Goal: Transaction & Acquisition: Purchase product/service

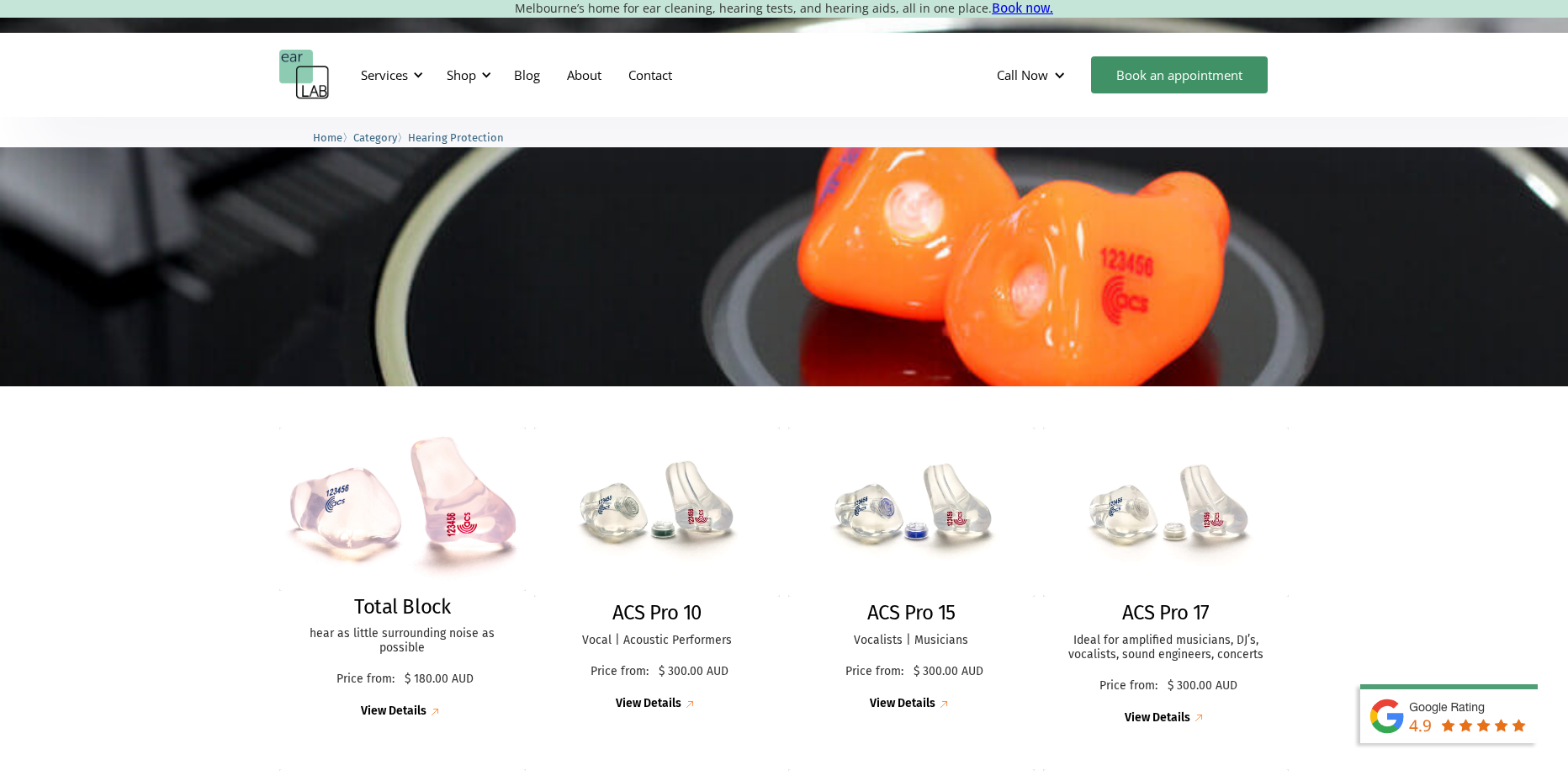
scroll to position [168, 0]
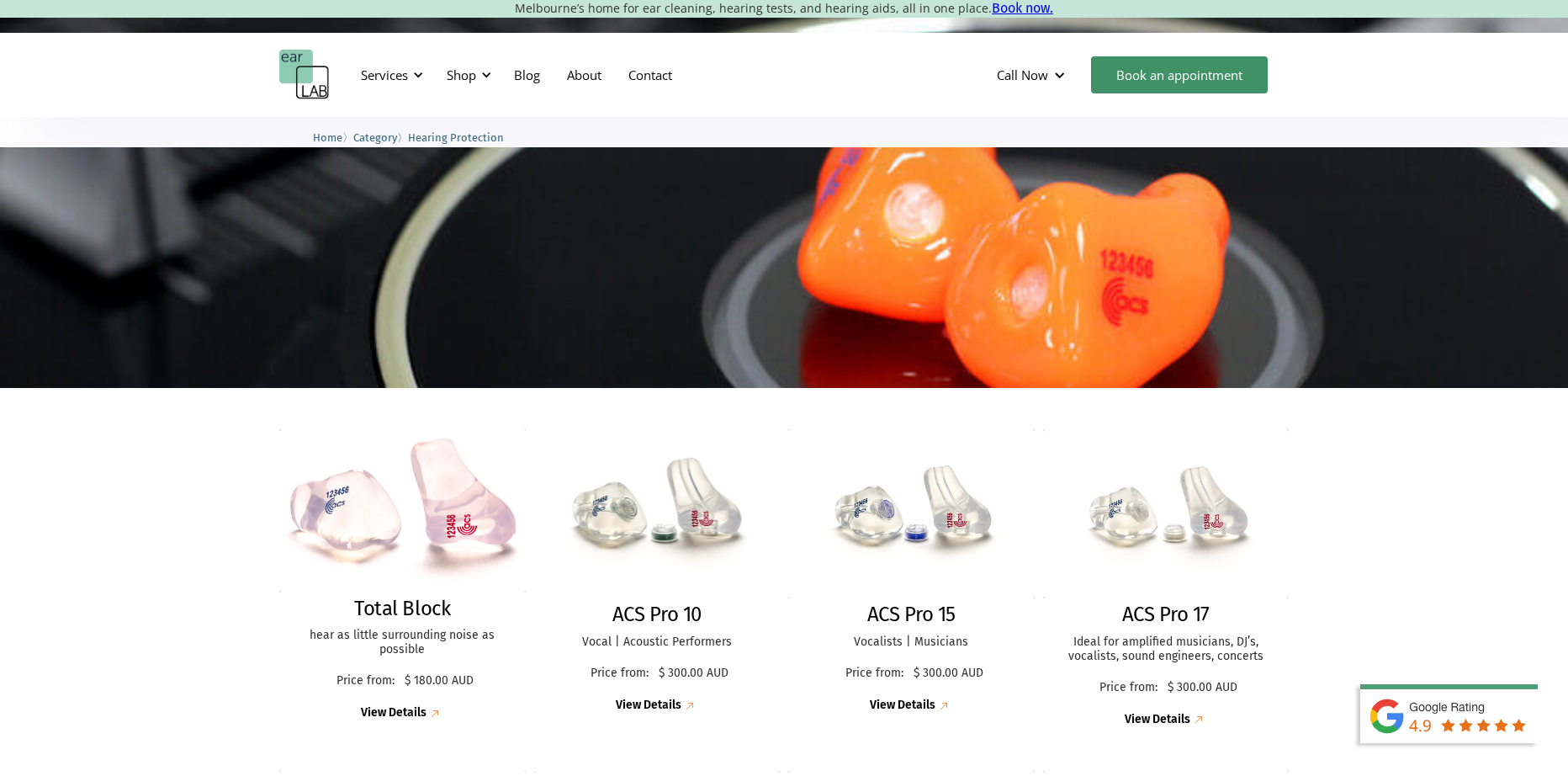
click at [702, 524] on img at bounding box center [657, 514] width 271 height 186
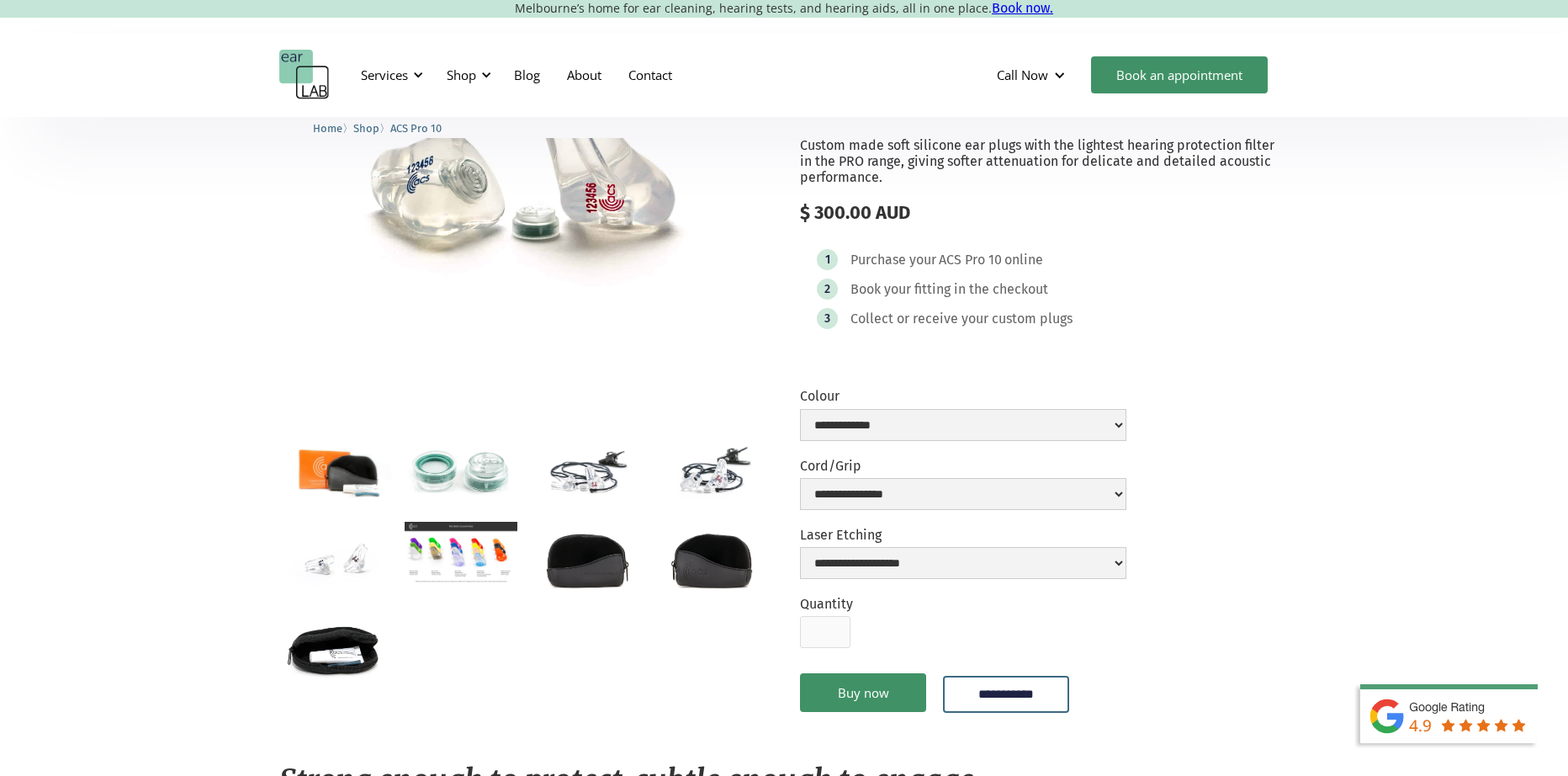
scroll to position [168, 0]
click at [616, 483] on img "open lightbox" at bounding box center [587, 469] width 112 height 74
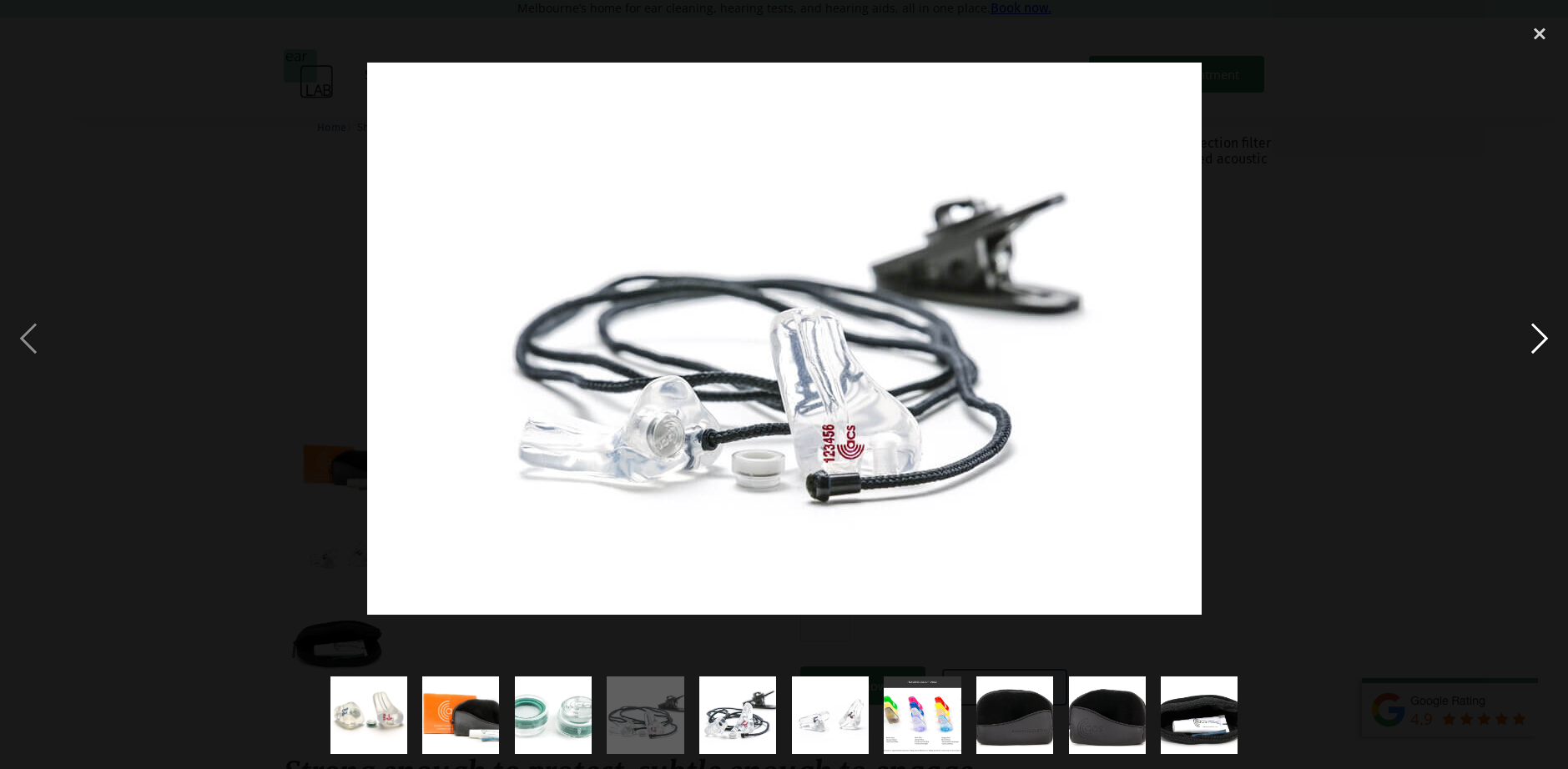
click at [1535, 340] on div "next image" at bounding box center [1540, 338] width 57 height 646
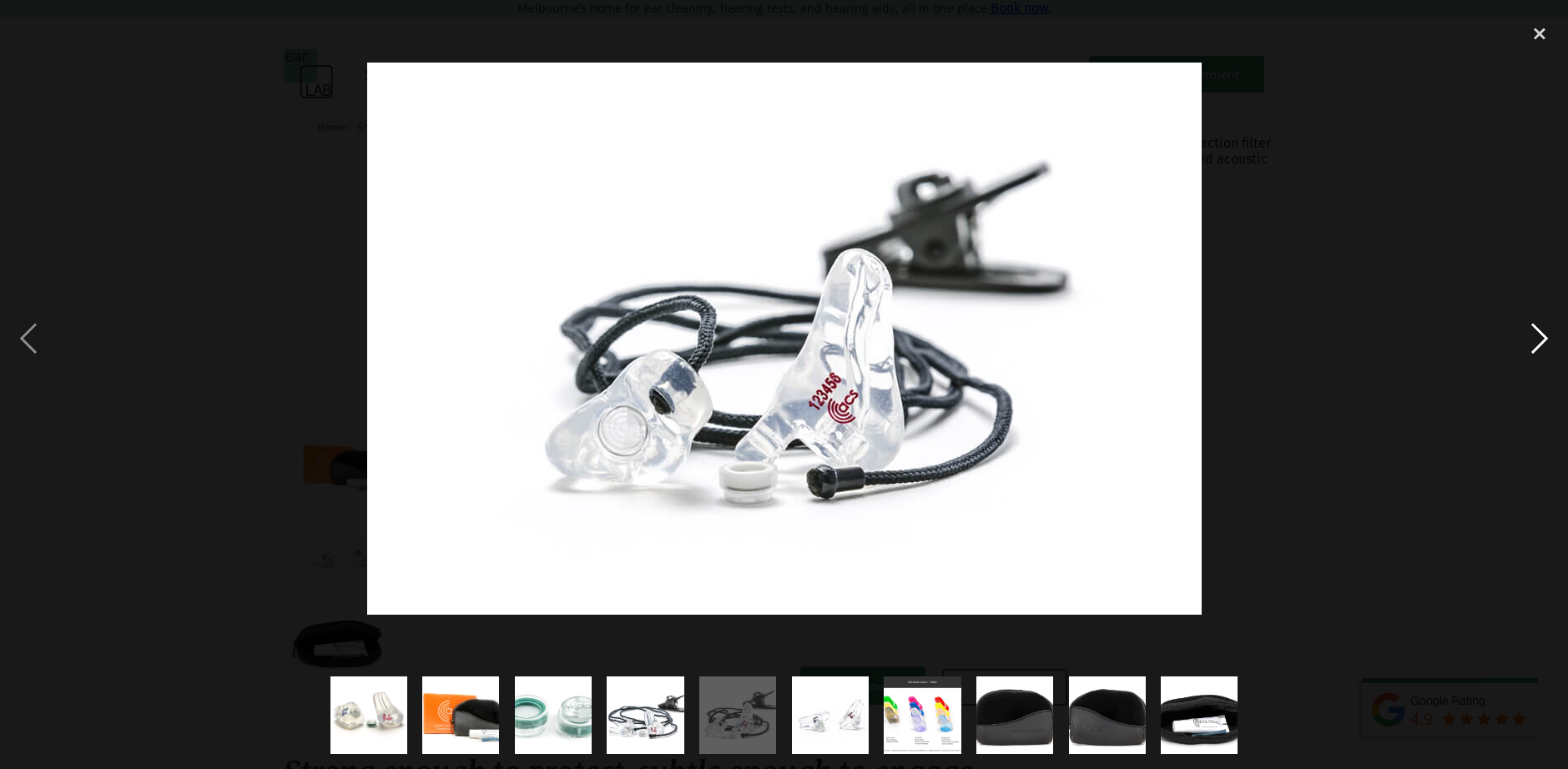
click at [1535, 340] on div "next image" at bounding box center [1540, 338] width 57 height 646
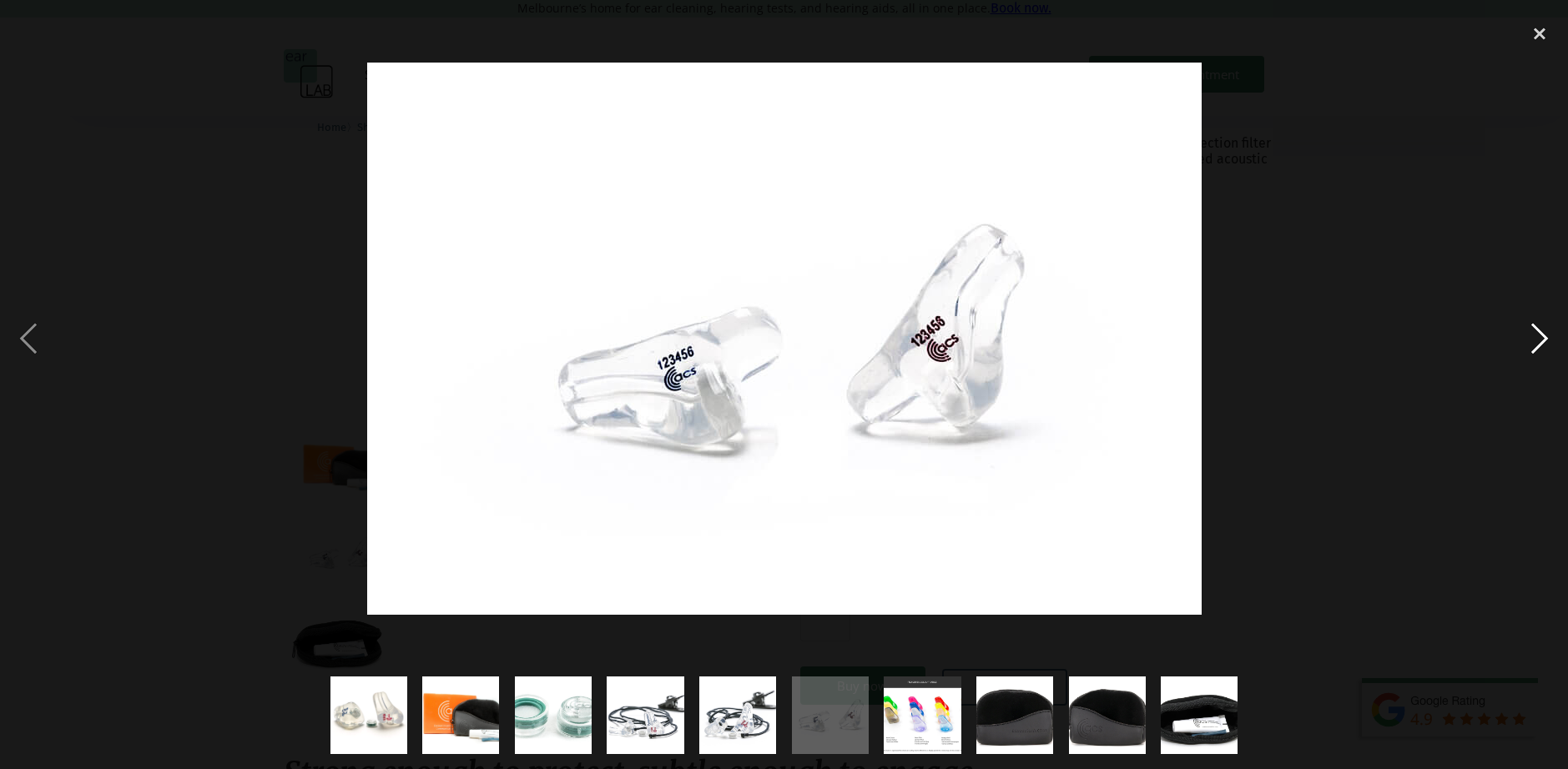
click at [1535, 340] on div "next image" at bounding box center [1540, 338] width 57 height 646
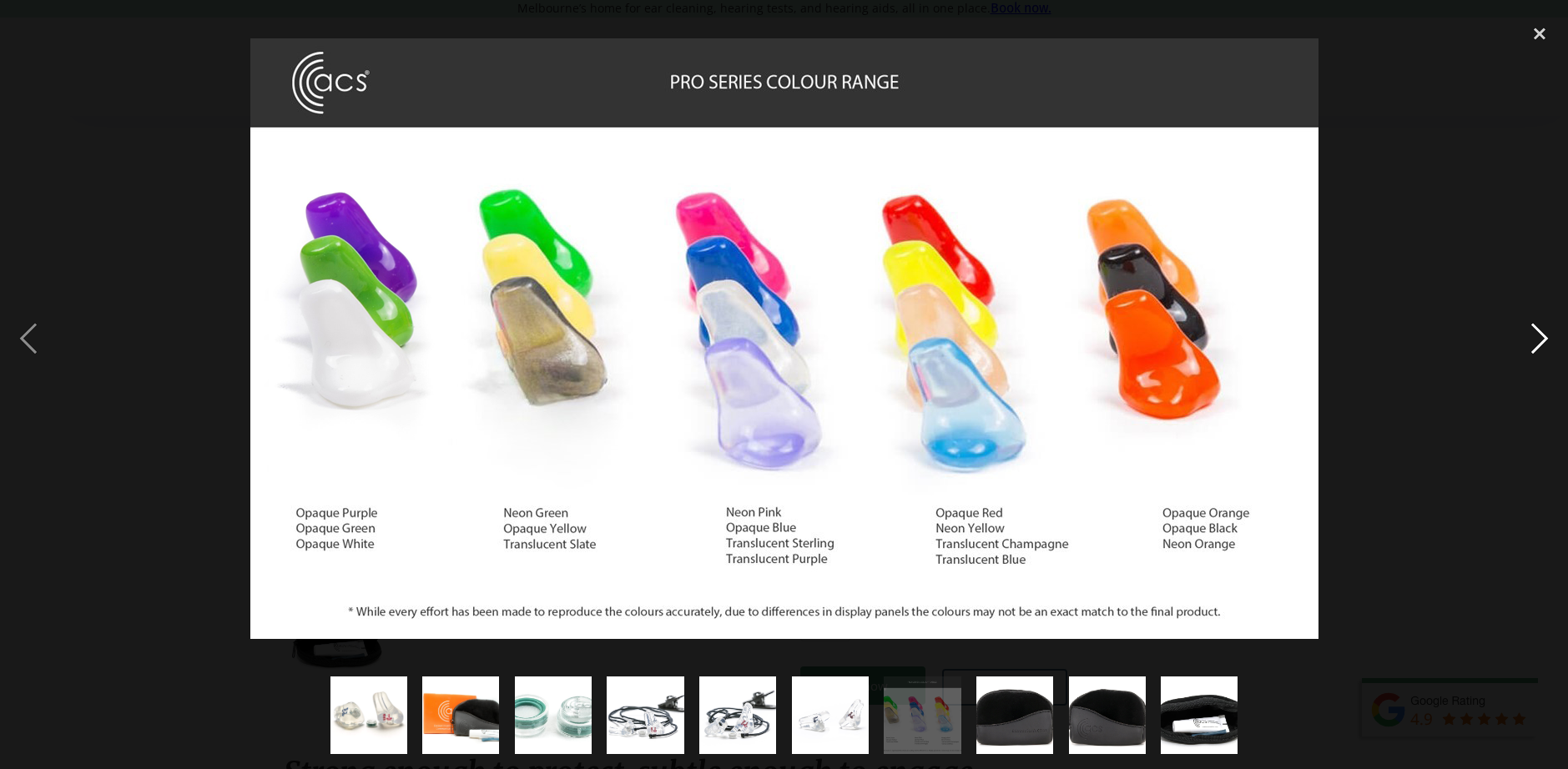
click at [1535, 340] on div "next image" at bounding box center [1540, 338] width 57 height 646
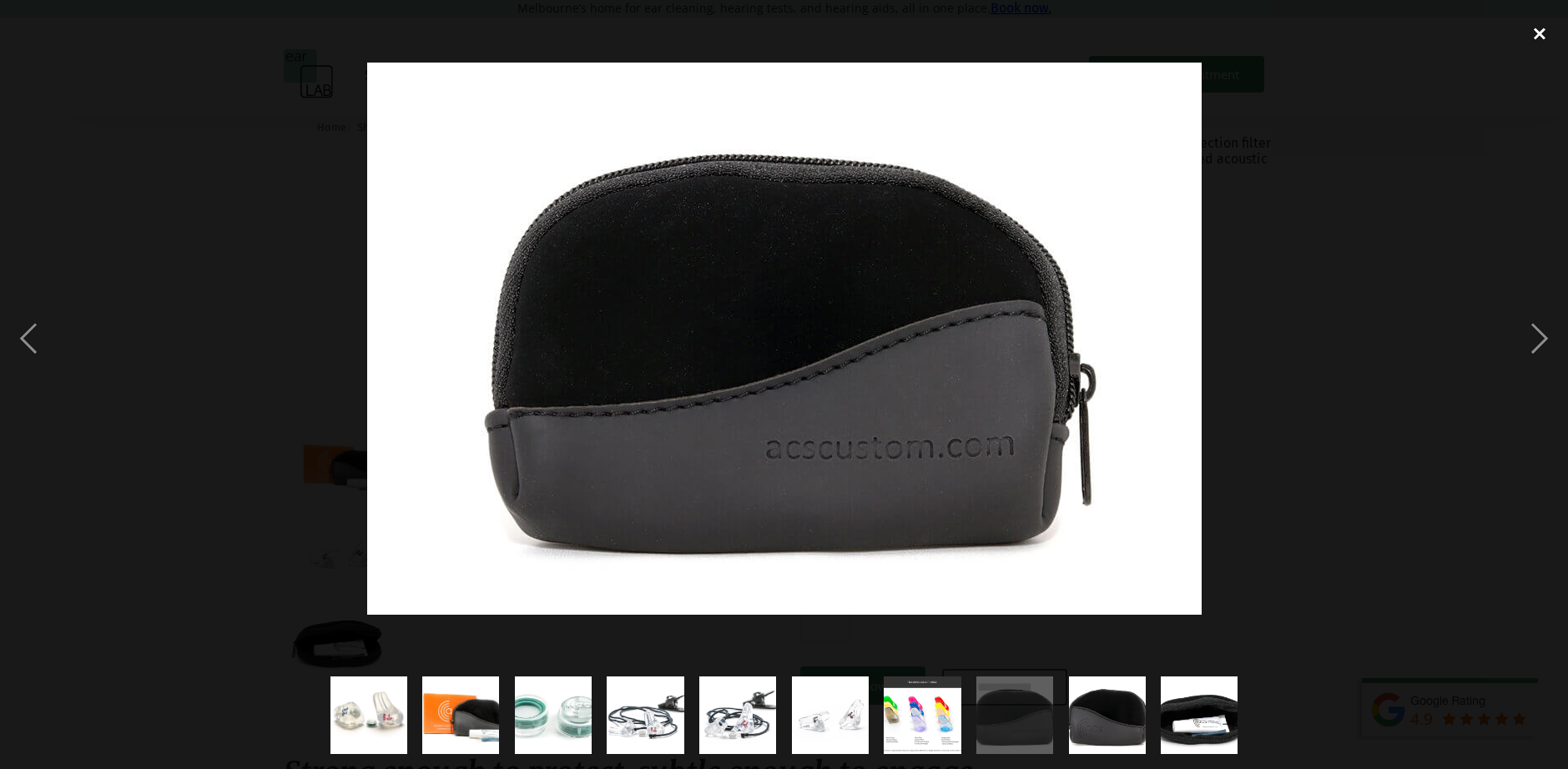
click at [1543, 31] on div "close lightbox" at bounding box center [1540, 33] width 57 height 36
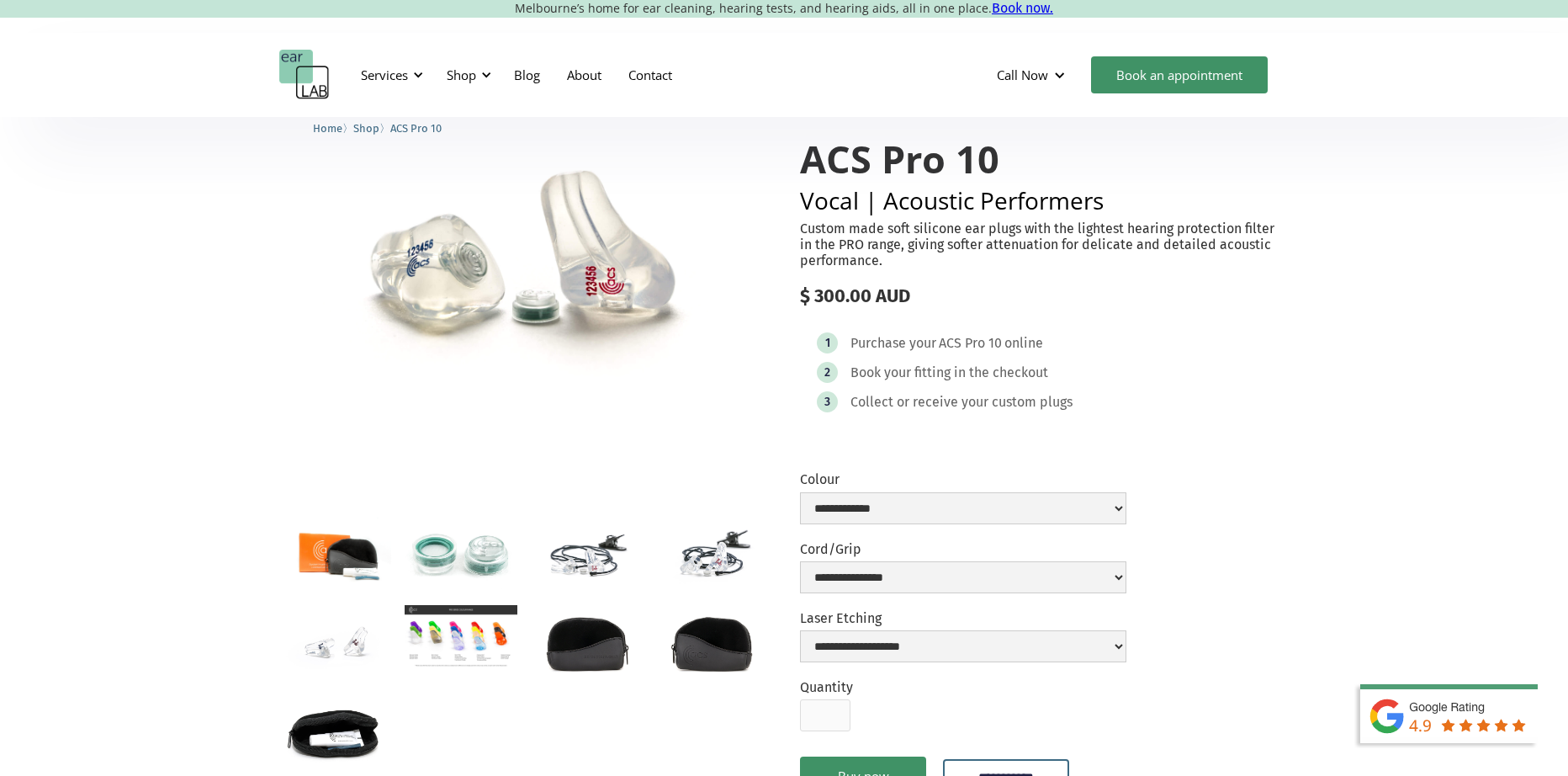
scroll to position [0, 0]
